Goal: Book appointment/travel/reservation

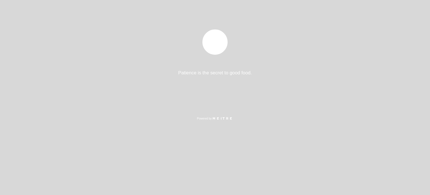
select select "es"
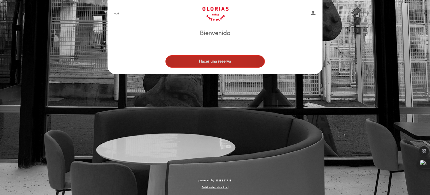
click at [213, 66] on button "Hacer una reserva" at bounding box center [215, 61] width 99 height 12
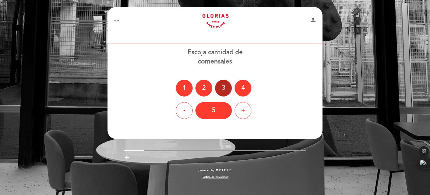
click at [222, 90] on div "3" at bounding box center [223, 88] width 17 height 17
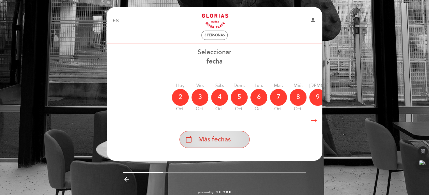
click at [230, 135] on span "Más fechas" at bounding box center [214, 139] width 32 height 9
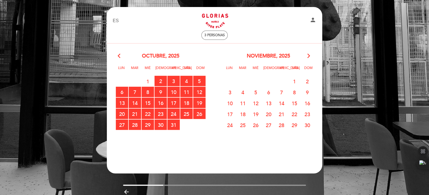
click at [294, 82] on span "1" at bounding box center [294, 81] width 12 height 10
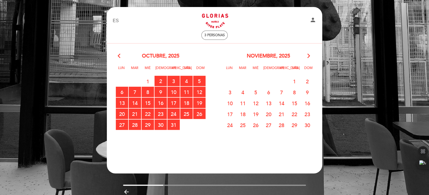
click at [294, 82] on span "1" at bounding box center [294, 81] width 12 height 10
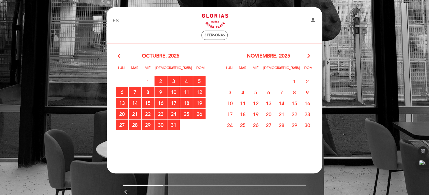
click at [294, 82] on span "1" at bounding box center [294, 81] width 12 height 10
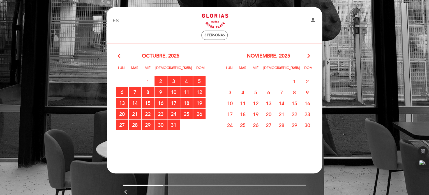
drag, startPoint x: 294, startPoint y: 82, endPoint x: 297, endPoint y: 80, distance: 3.9
click at [296, 80] on span "1" at bounding box center [294, 81] width 12 height 10
click at [308, 80] on span "2" at bounding box center [307, 81] width 12 height 10
click at [299, 80] on span "1" at bounding box center [294, 81] width 12 height 10
click at [296, 80] on span "1" at bounding box center [294, 81] width 12 height 10
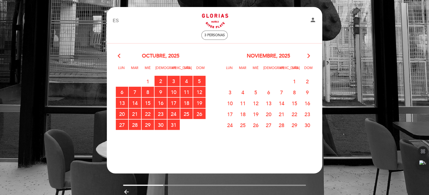
click at [296, 80] on span "1" at bounding box center [294, 81] width 12 height 10
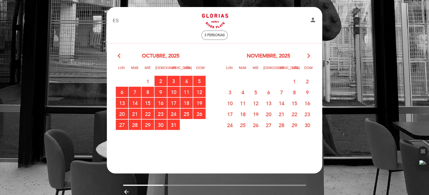
click at [296, 80] on span "1" at bounding box center [294, 81] width 12 height 10
click at [295, 81] on span "1" at bounding box center [294, 81] width 12 height 10
click at [294, 81] on span "1" at bounding box center [294, 81] width 12 height 10
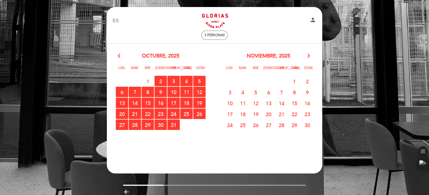
click at [294, 81] on span "1" at bounding box center [294, 81] width 12 height 10
click at [294, 80] on span "1" at bounding box center [294, 81] width 12 height 10
click at [294, 79] on span "1" at bounding box center [294, 81] width 12 height 10
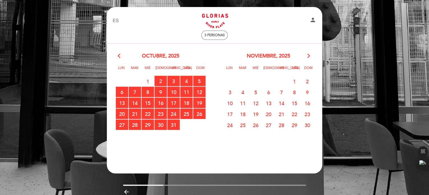
click at [294, 79] on span "1" at bounding box center [294, 81] width 12 height 10
click at [294, 81] on span "1" at bounding box center [294, 81] width 12 height 10
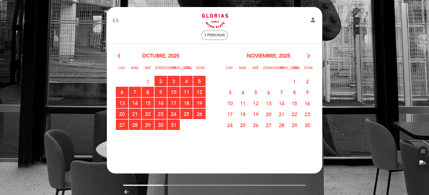
click at [294, 81] on span "1" at bounding box center [294, 81] width 12 height 10
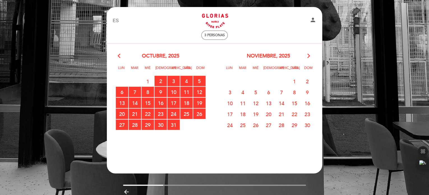
click at [294, 81] on span "1" at bounding box center [294, 81] width 12 height 10
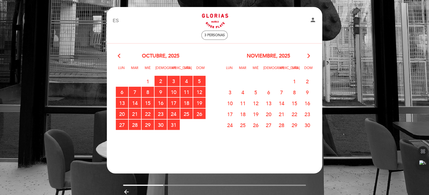
click at [294, 81] on span "1" at bounding box center [294, 81] width 12 height 10
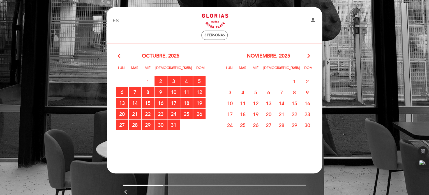
click at [294, 81] on span "1" at bounding box center [294, 81] width 12 height 10
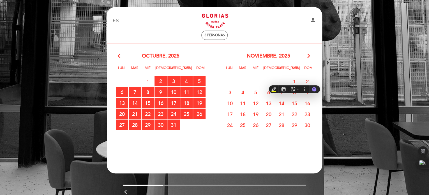
click at [294, 81] on span "1" at bounding box center [294, 81] width 12 height 10
